Goal: Transaction & Acquisition: Purchase product/service

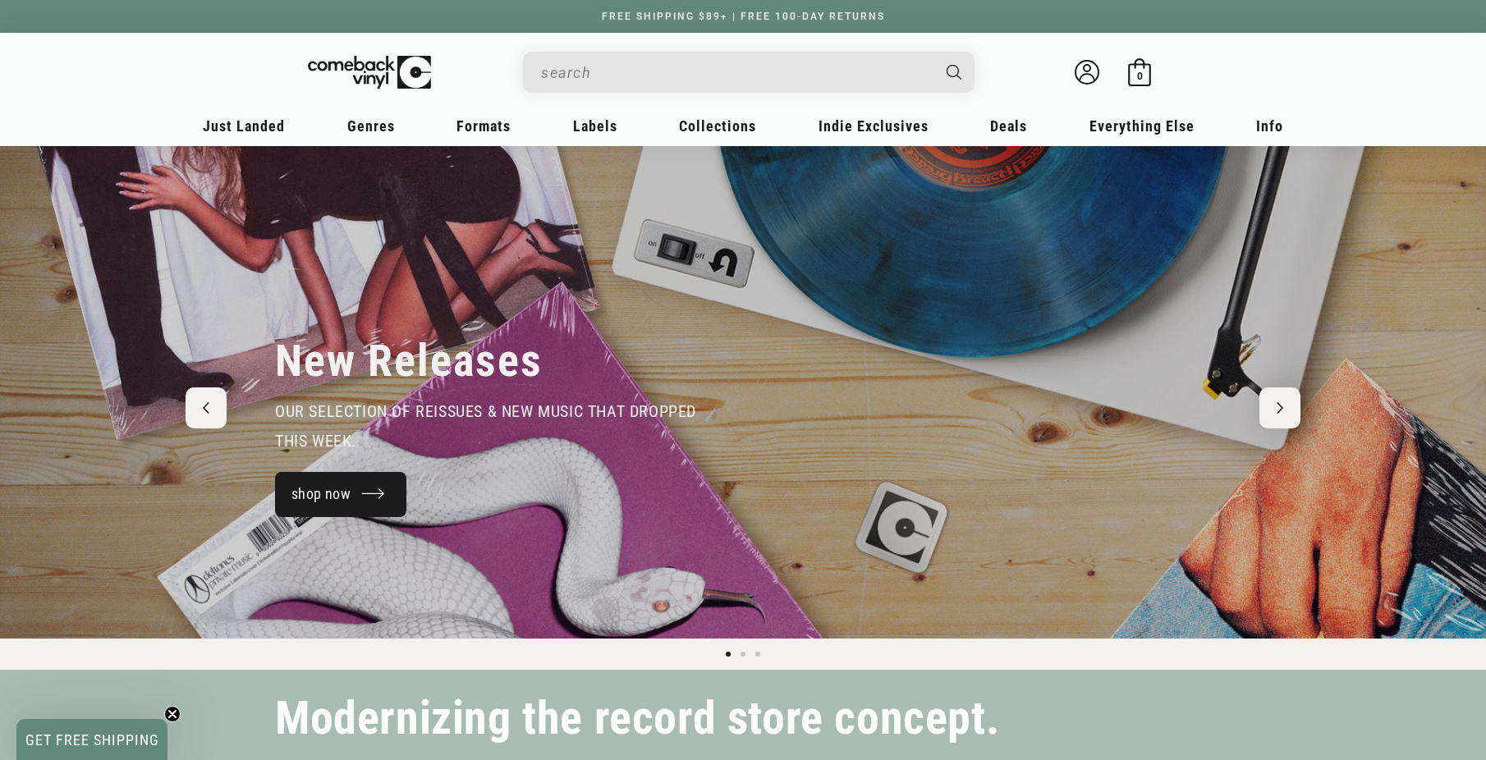
click at [339, 486] on link "shop now" at bounding box center [340, 494] width 131 height 45
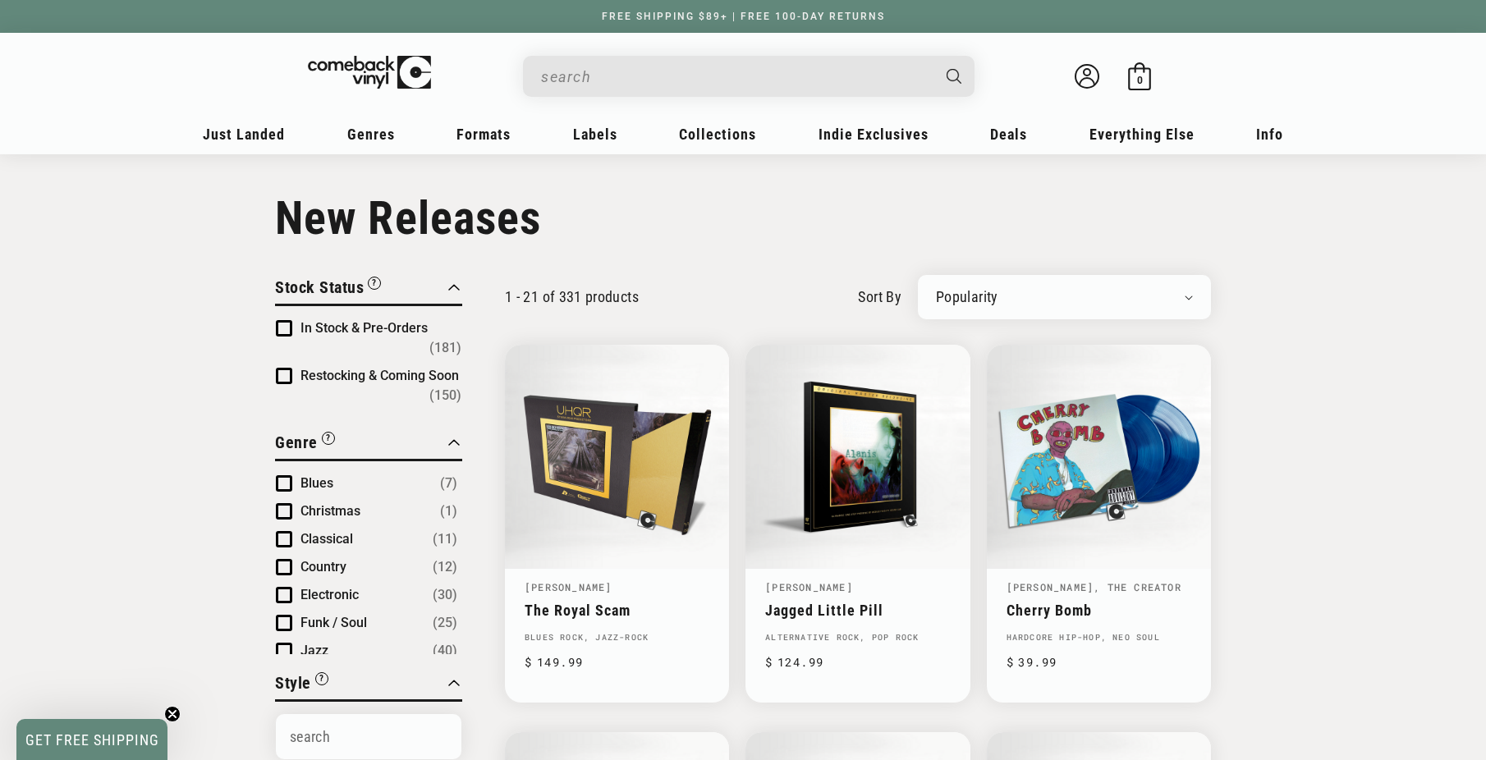
click at [1022, 300] on select "Newly Added Popularity Artist (A-Z) Price (High To Low) Price (Low To High) Per…" at bounding box center [1064, 297] width 257 height 16
select select "created-descending"
click at [936, 289] on select "Newly Added Popularity Artist (A-Z) Price (High To Low) Price (Low To High) Per…" at bounding box center [1064, 297] width 257 height 16
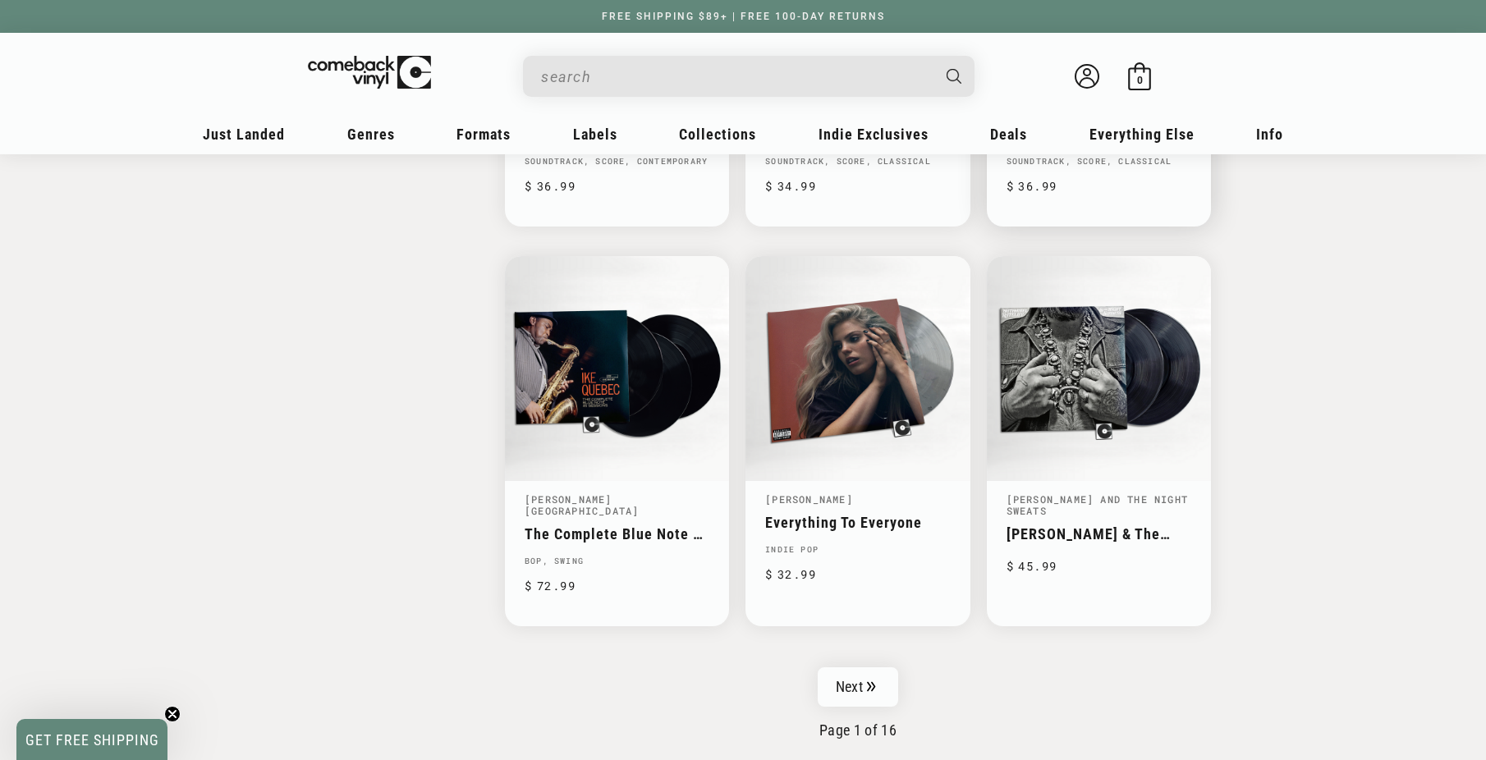
scroll to position [2463, 0]
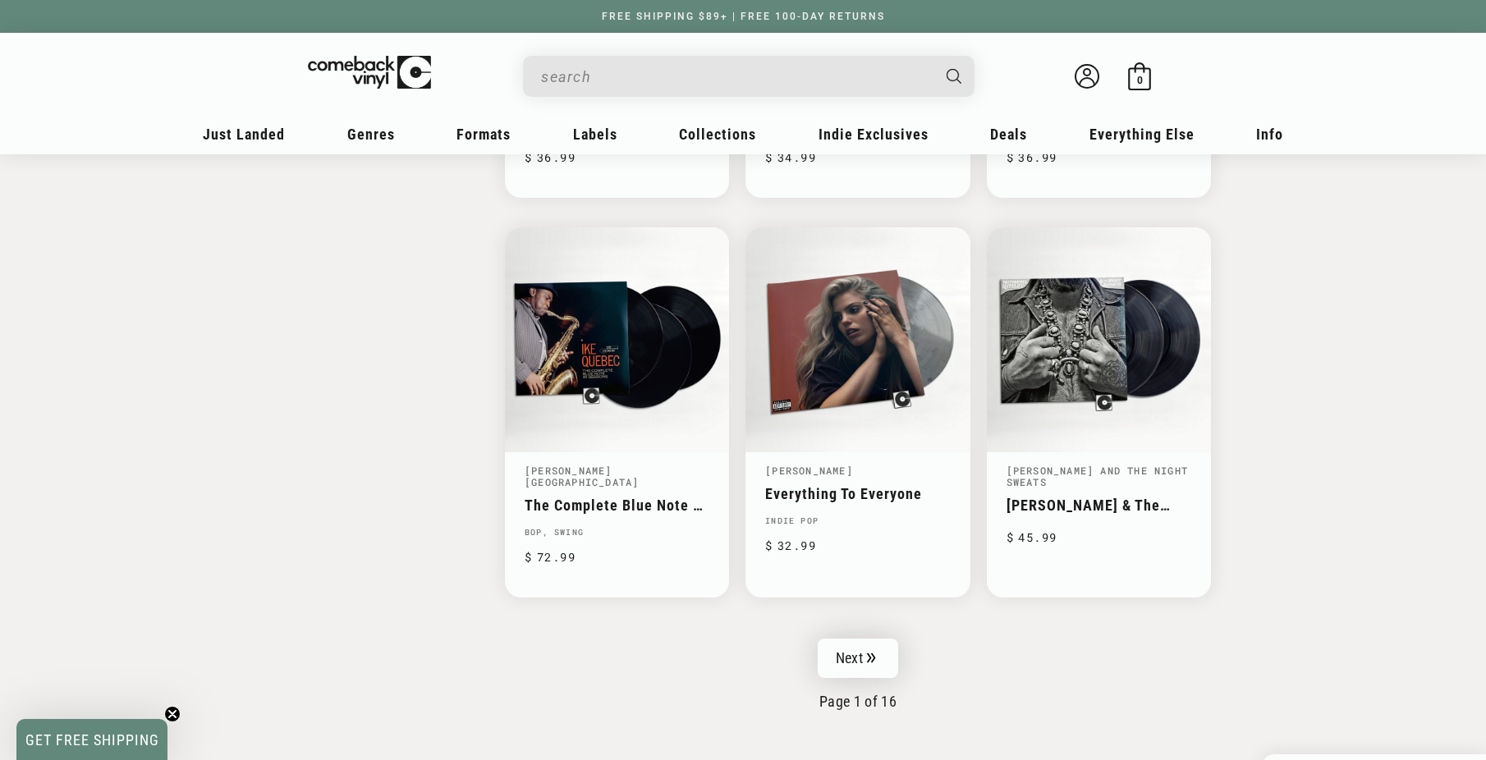
click at [850, 641] on link "Next" at bounding box center [858, 658] width 80 height 39
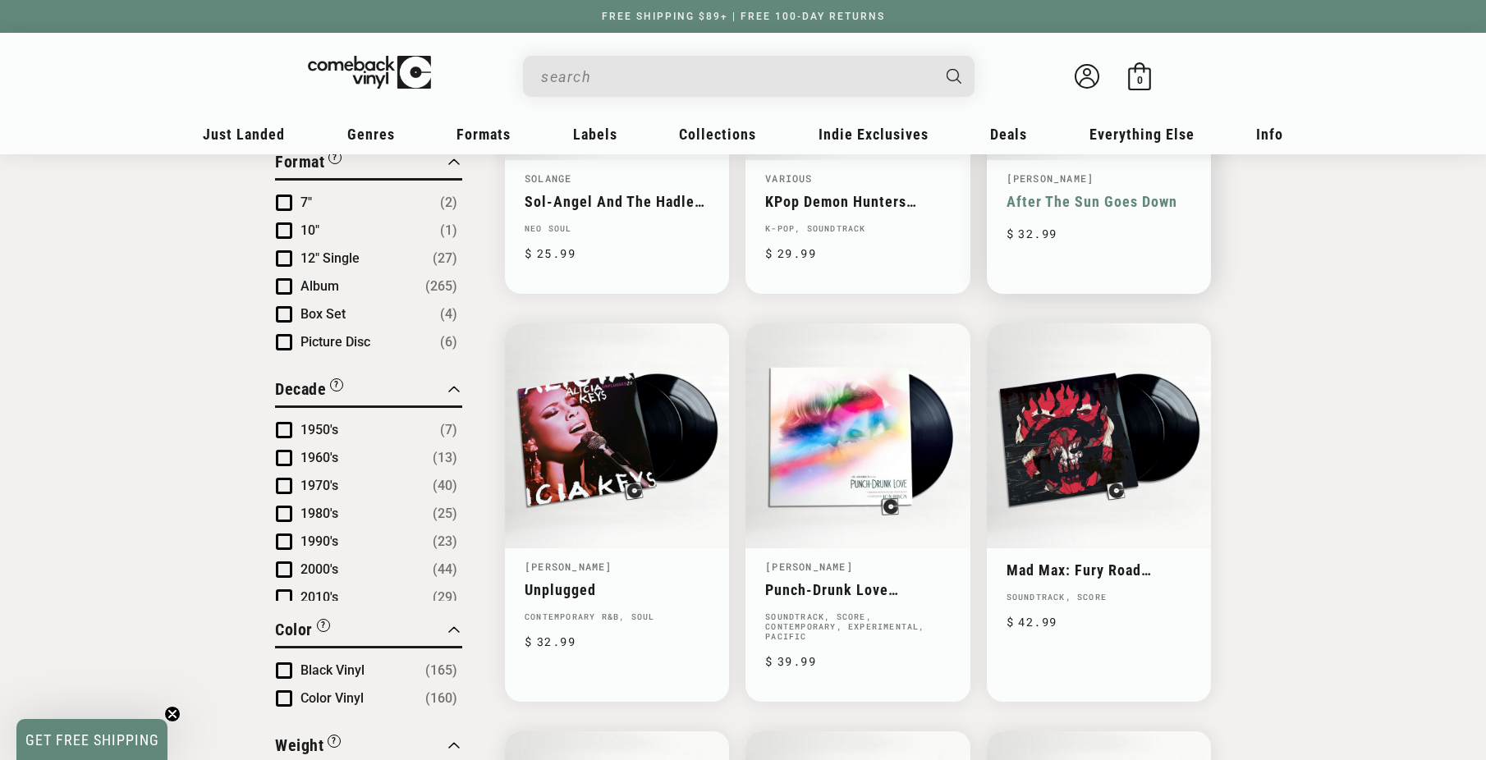
scroll to position [821, 0]
